Goal: Task Accomplishment & Management: Use online tool/utility

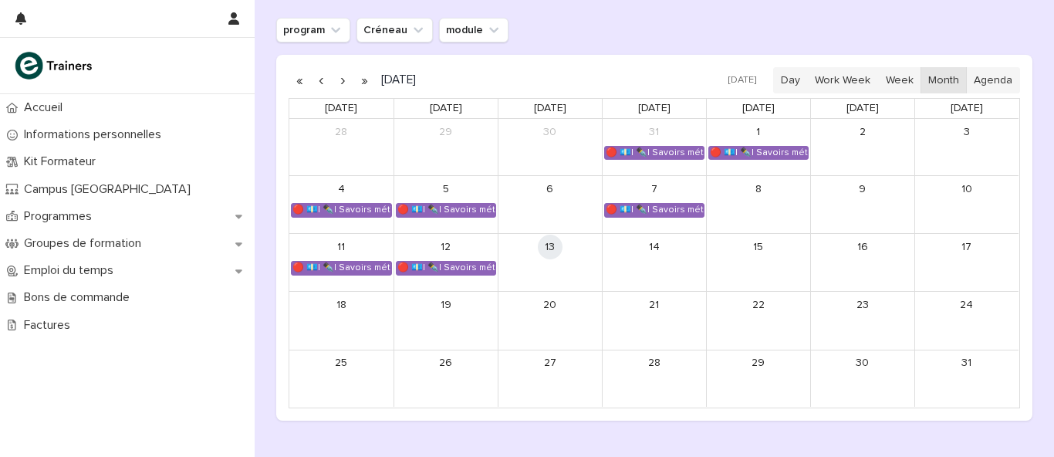
scroll to position [194, 0]
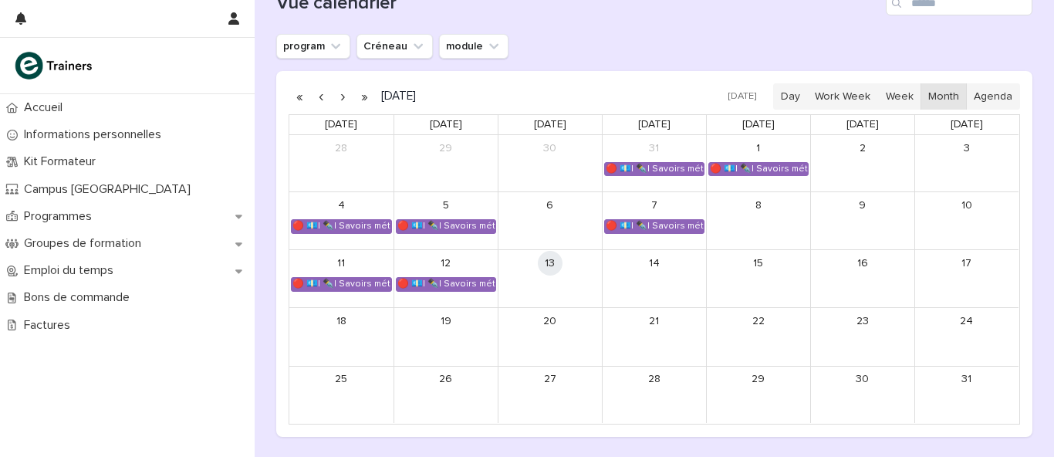
click at [332, 100] on button "button" at bounding box center [343, 96] width 22 height 25
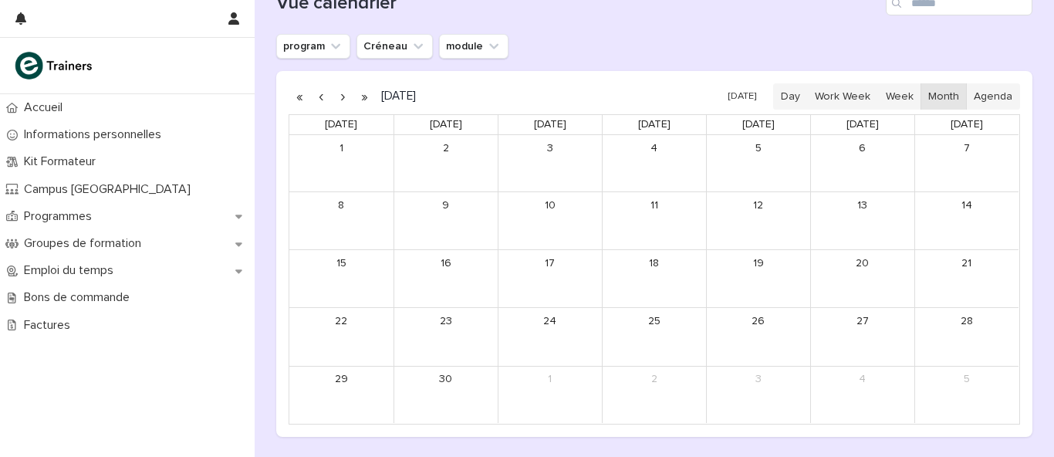
click at [336, 98] on button "button" at bounding box center [343, 96] width 22 height 25
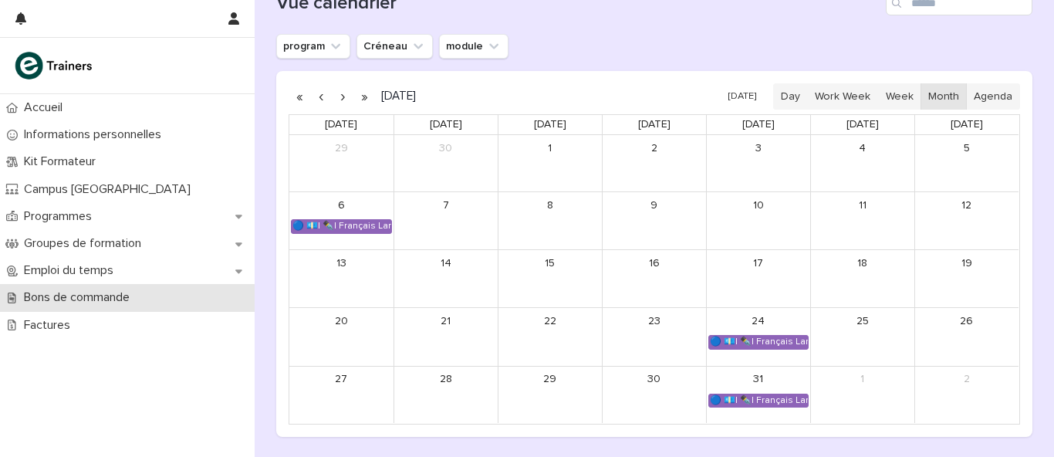
click at [79, 299] on p "Bons de commande" at bounding box center [80, 297] width 124 height 15
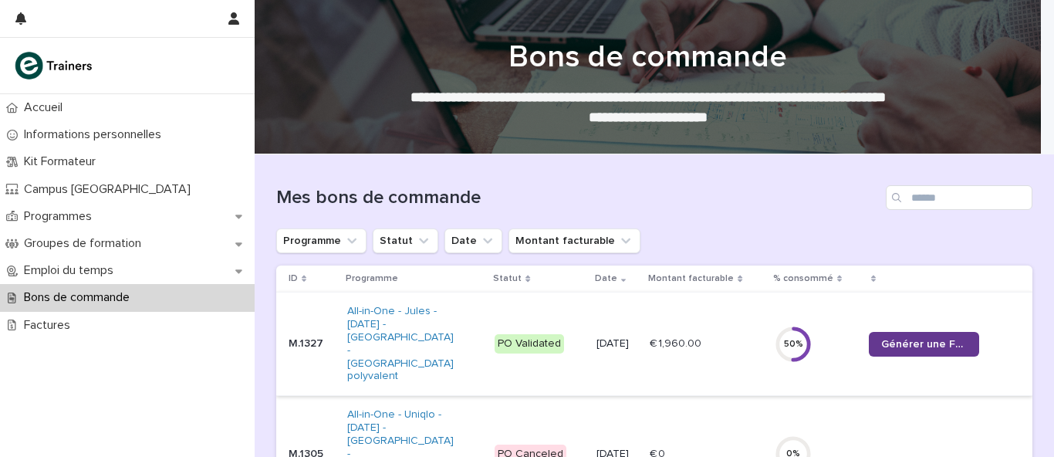
click at [933, 339] on span "Générer une Facture" at bounding box center [924, 344] width 86 height 11
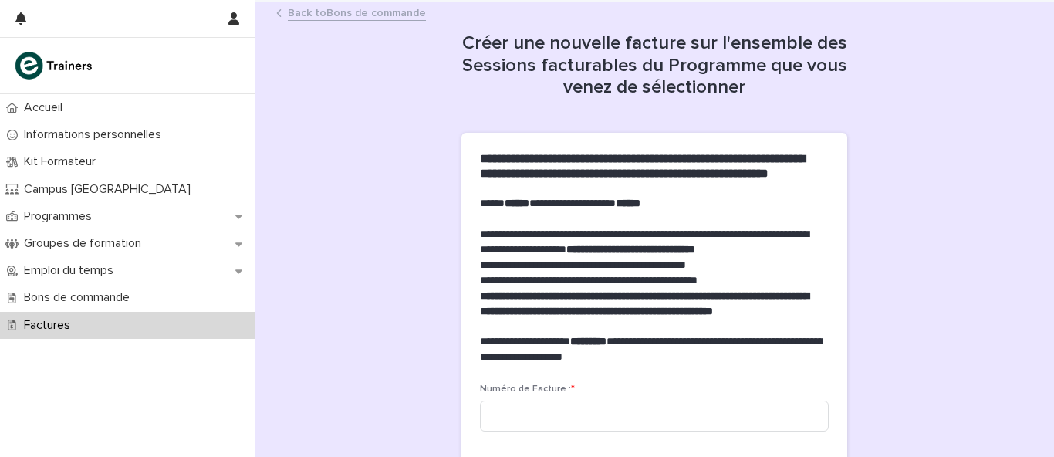
scroll to position [155, 0]
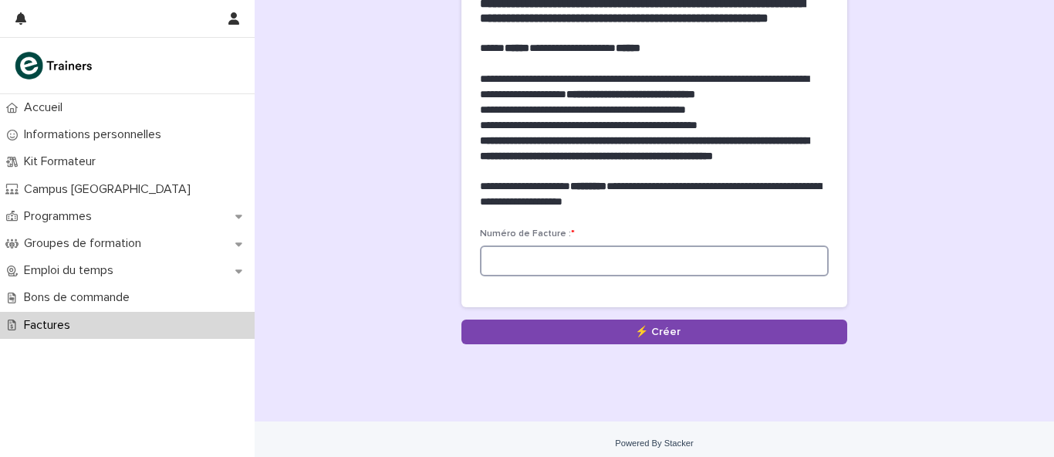
click at [611, 276] on input at bounding box center [654, 260] width 349 height 31
paste input "******"
type input "**********"
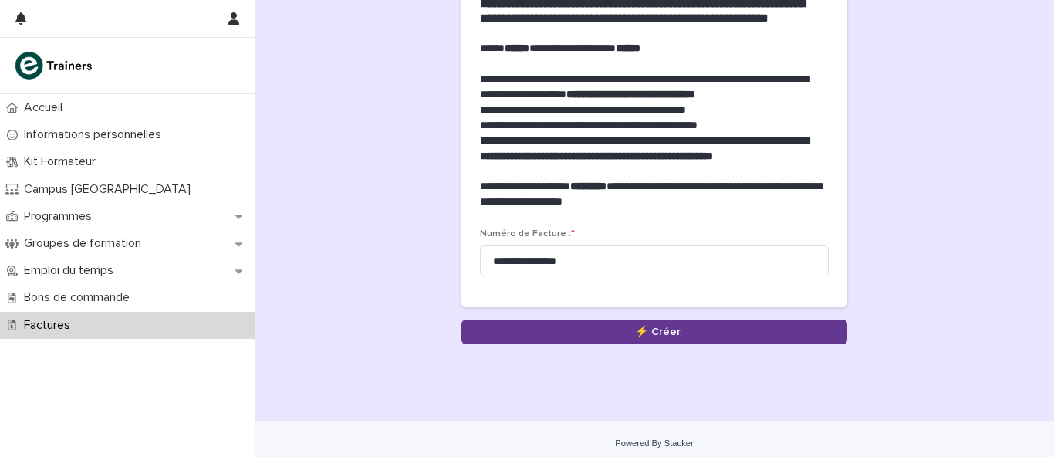
click at [526, 344] on button "Save" at bounding box center [654, 331] width 386 height 25
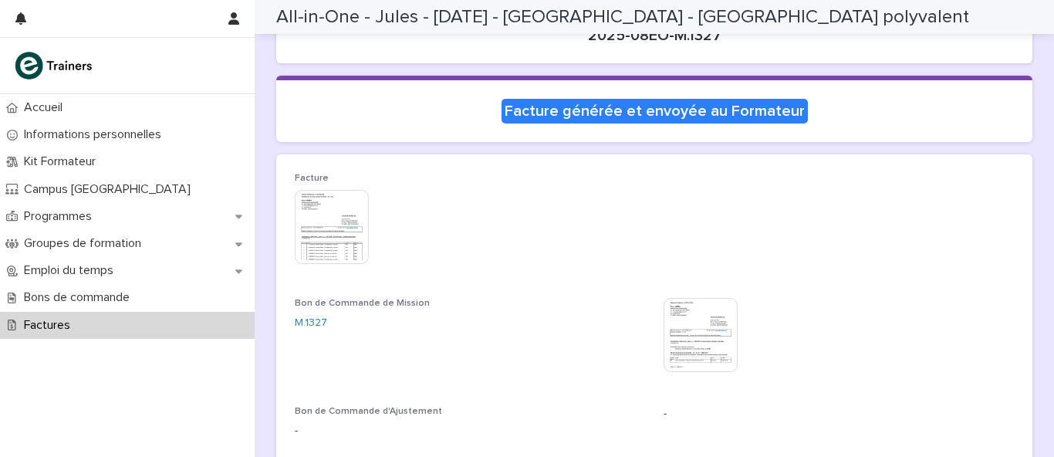
scroll to position [79, 0]
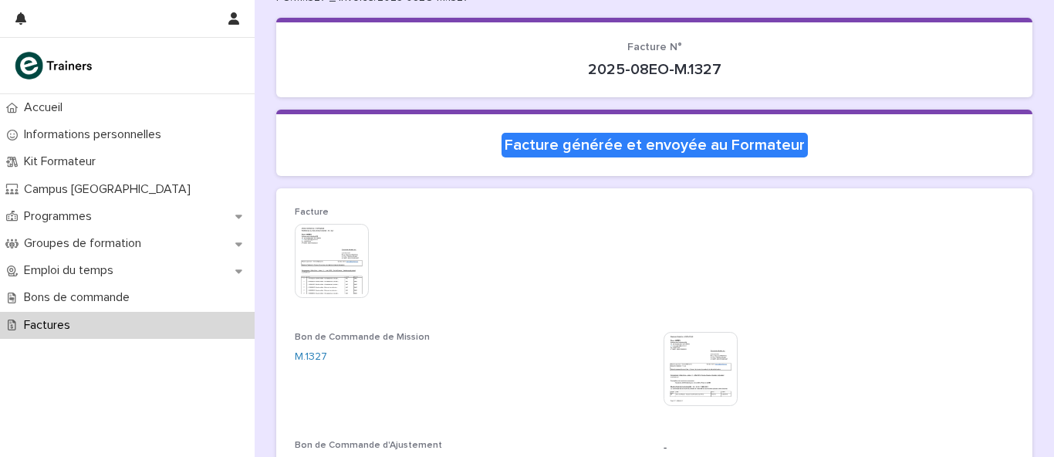
click at [383, 137] on p "Facture générée et envoyée au Formateur" at bounding box center [654, 145] width 719 height 25
click at [368, 113] on section "Facture générée et envoyée au Formateur" at bounding box center [654, 143] width 756 height 66
click at [534, 149] on div "Facture générée et envoyée au Formateur" at bounding box center [654, 145] width 306 height 25
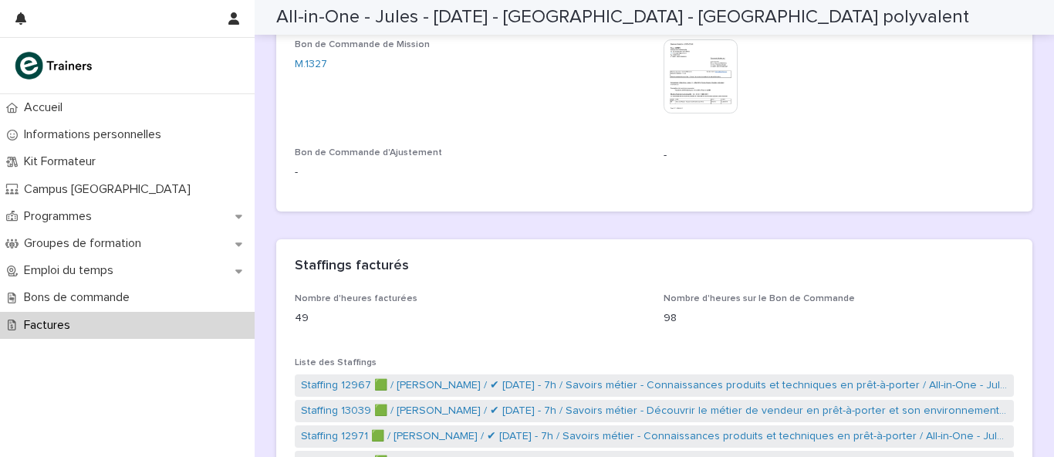
scroll to position [0, 0]
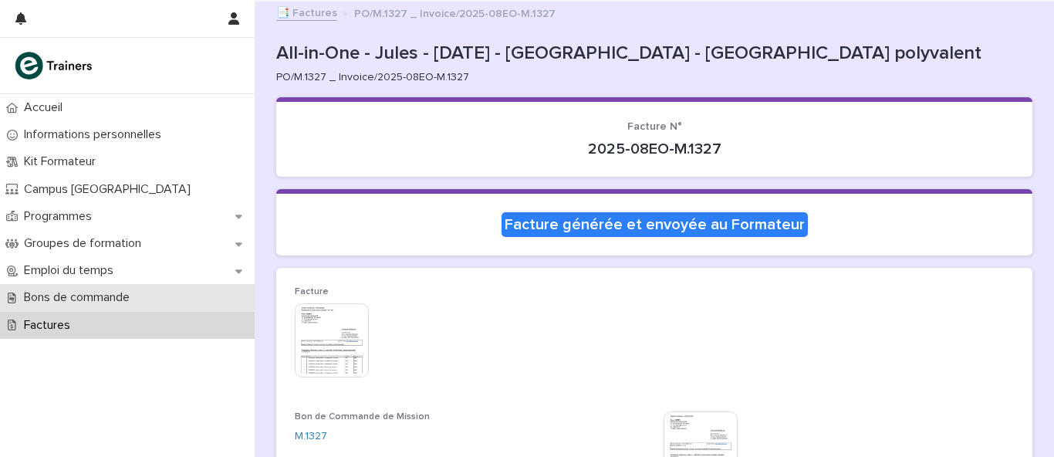
click at [174, 295] on div "Bons de commande" at bounding box center [127, 297] width 255 height 27
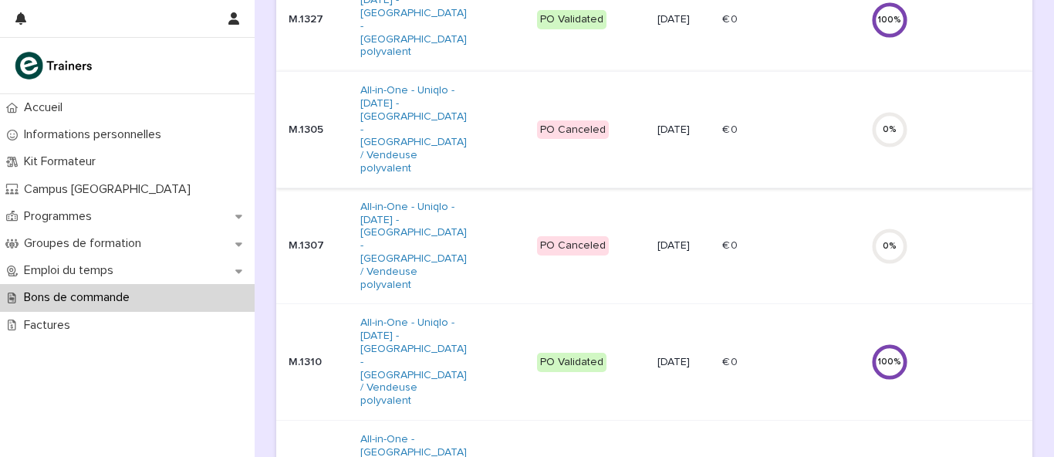
scroll to position [194, 0]
